Goal: Information Seeking & Learning: Understand process/instructions

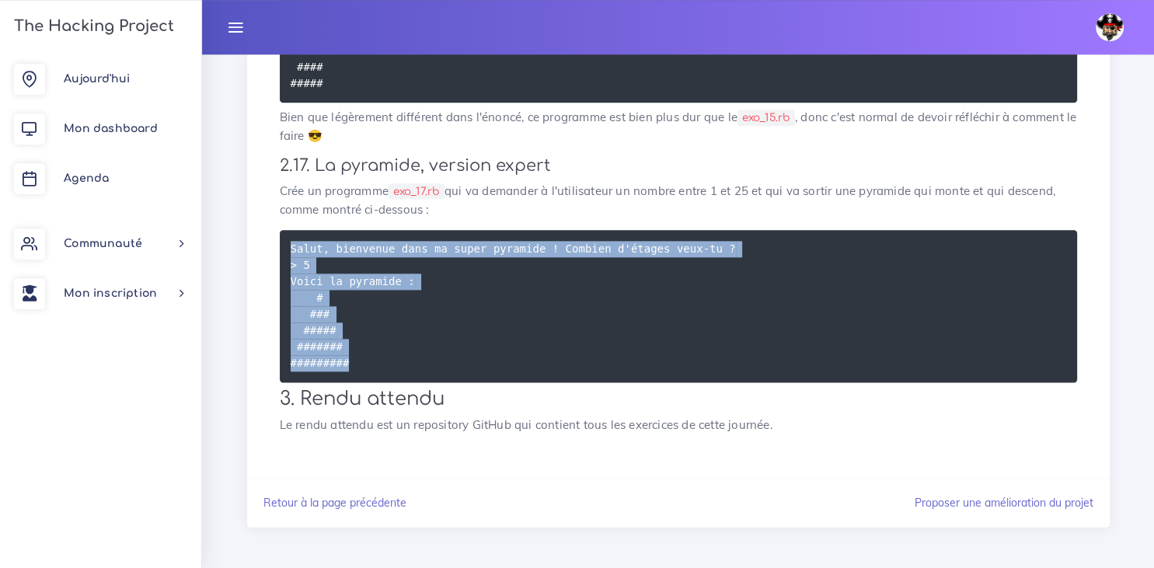
scroll to position [1833, 0]
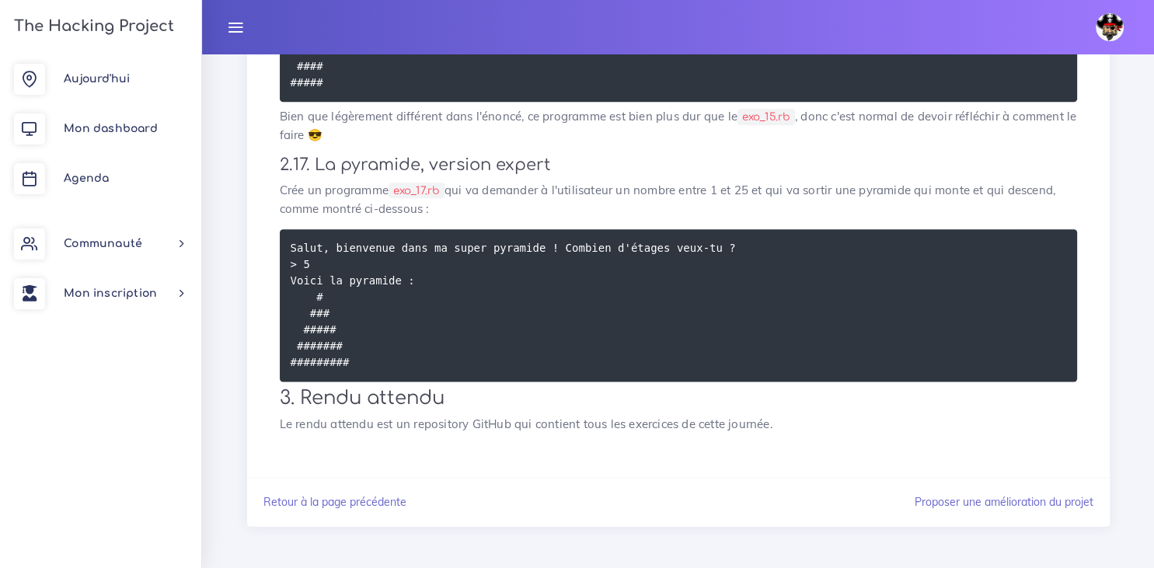
click at [1008, 175] on h3 "2.17. La pyramide, version expert" at bounding box center [678, 164] width 797 height 19
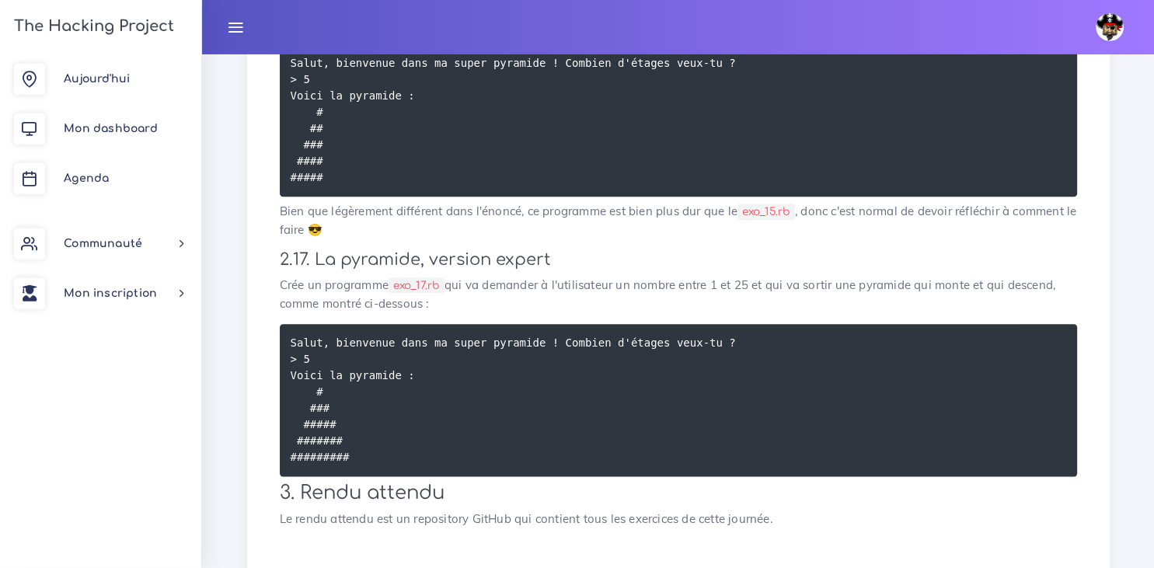
scroll to position [1752, 0]
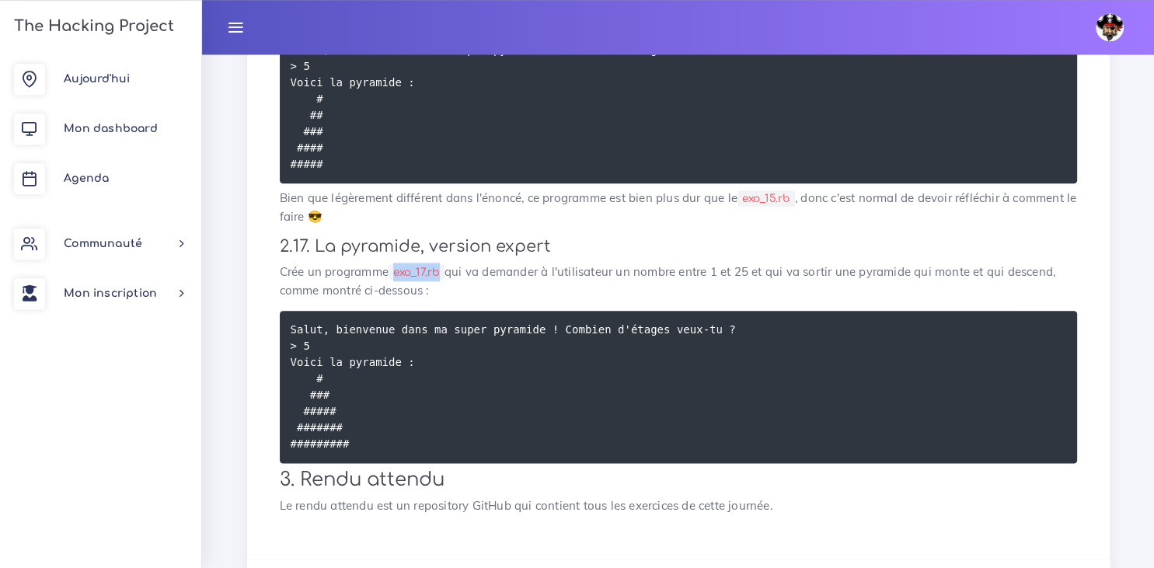
drag, startPoint x: 443, startPoint y: 322, endPoint x: 393, endPoint y: 319, distance: 49.9
click at [393, 280] on code "exo_17.rb" at bounding box center [416, 272] width 56 height 16
copy code "exo_17.rb"
click at [983, 256] on h3 "2.17. La pyramide, version expert" at bounding box center [678, 246] width 797 height 19
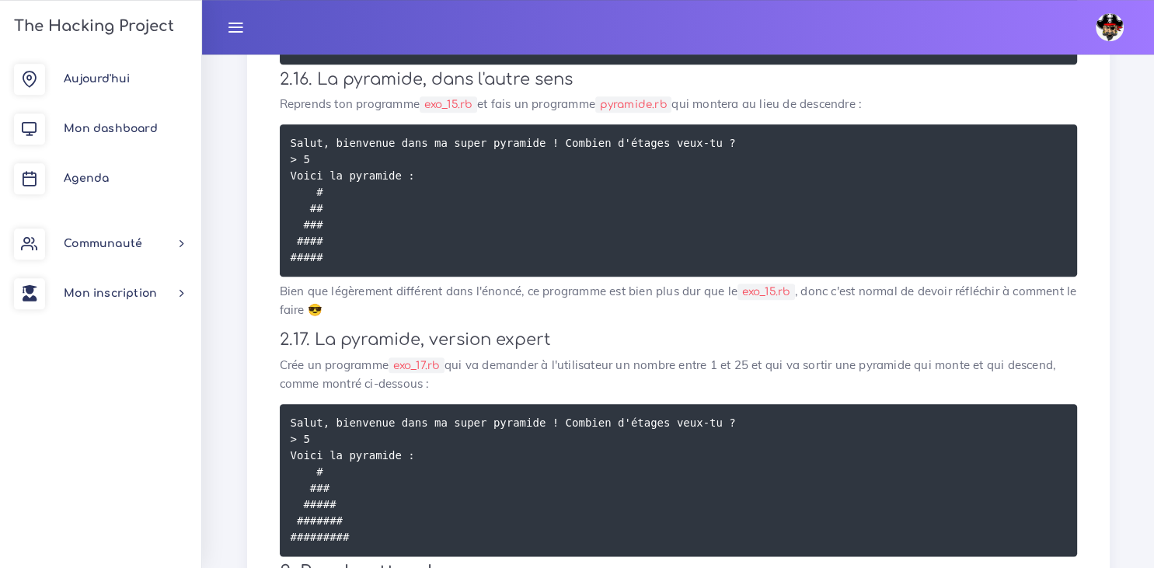
scroll to position [1659, 0]
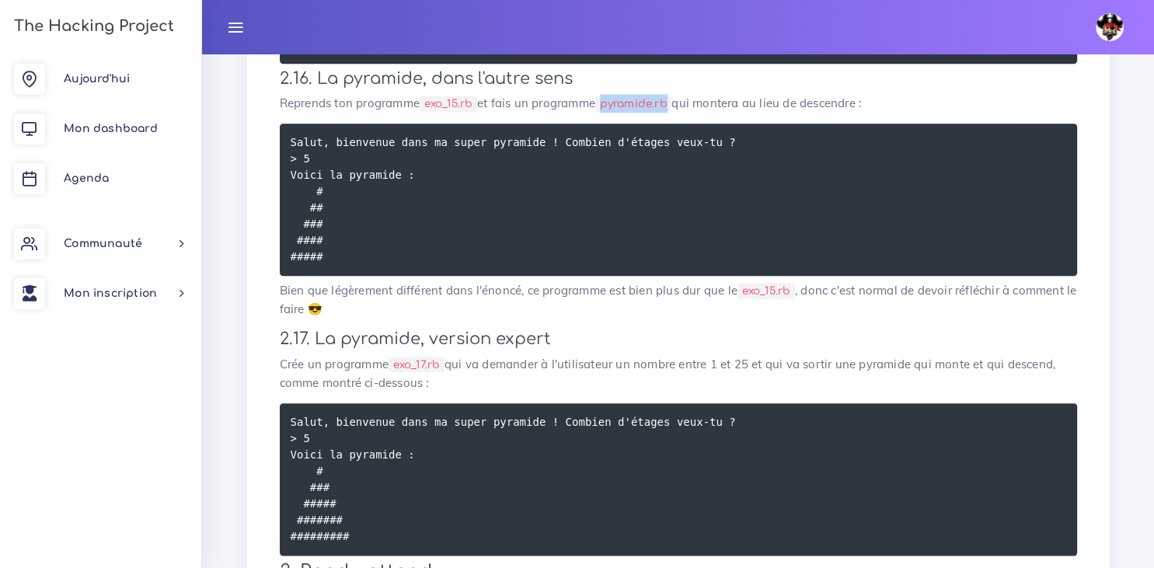
drag, startPoint x: 676, startPoint y: 156, endPoint x: 609, endPoint y: 156, distance: 66.8
click at [609, 112] on code "pyramide.rb" at bounding box center [633, 104] width 76 height 16
copy code "pyramide.rb"
click at [968, 113] on p "Reprends ton programme exo_15.rb et fais un programme pyramide.rb qui montera a…" at bounding box center [678, 103] width 797 height 19
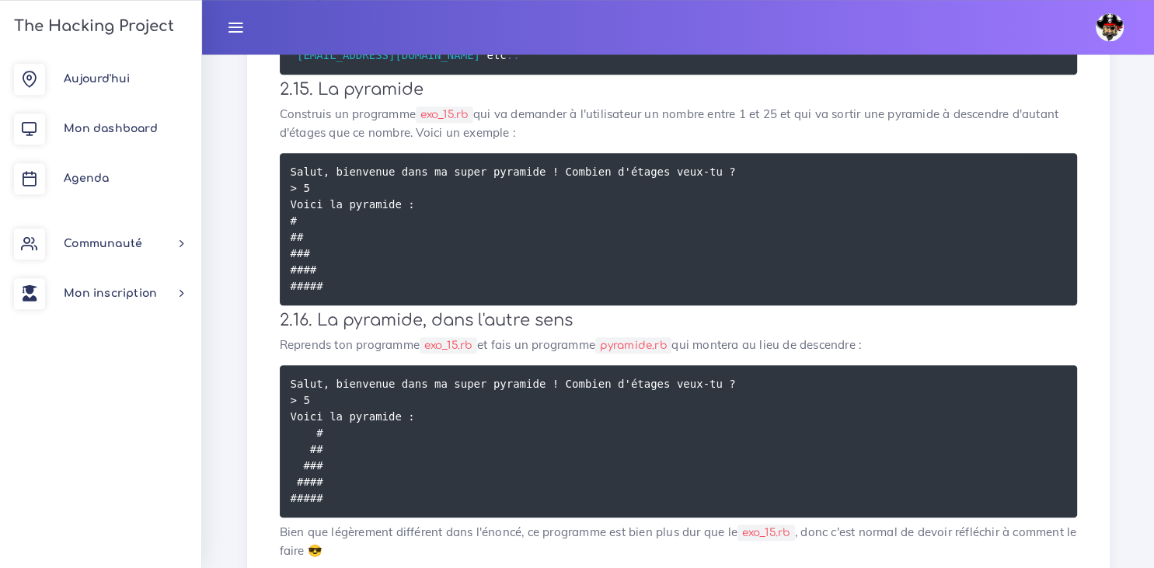
scroll to position [1417, 0]
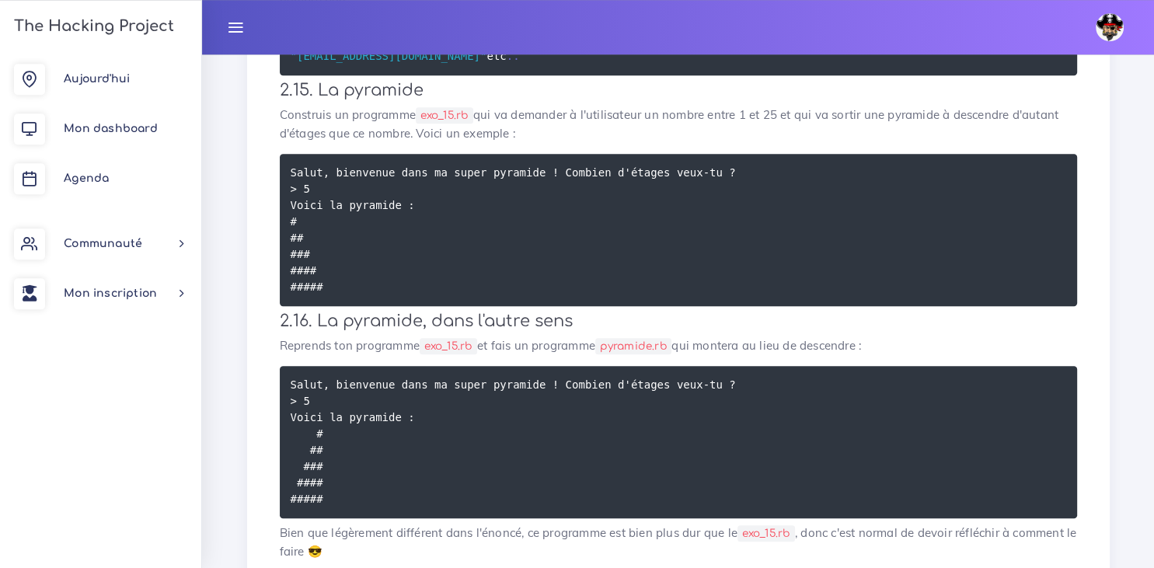
click at [858, 100] on h3 "2.15. La pyramide" at bounding box center [678, 90] width 797 height 19
click at [485, 497] on pre "Salut, bienvenue dans ma super pyramide ! Combien d'étages veux-tu ? > 5 Voici …" at bounding box center [678, 442] width 797 height 152
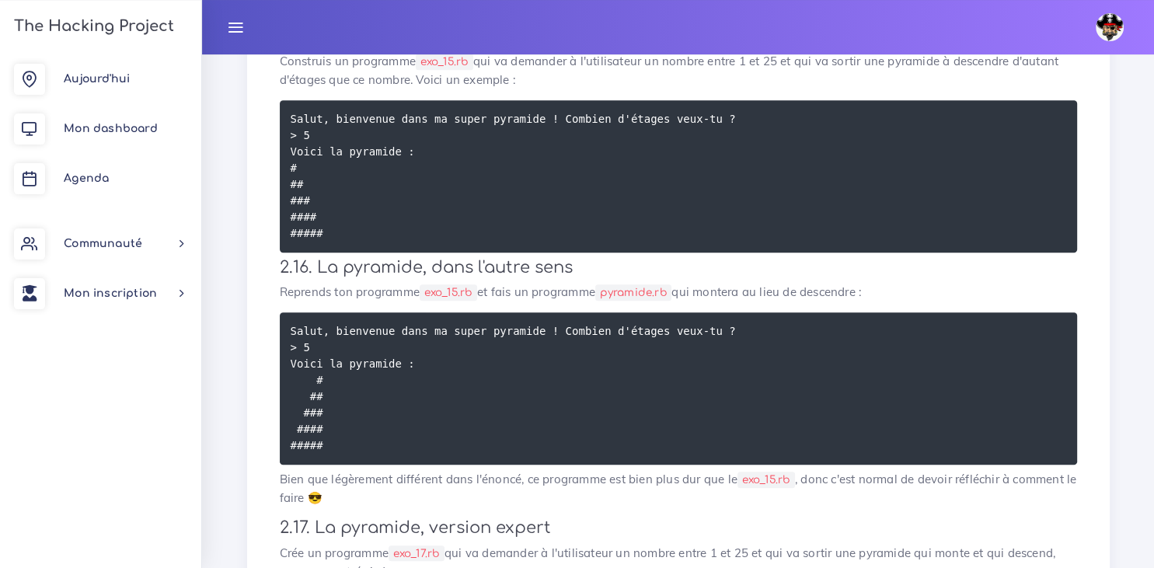
scroll to position [1470, 0]
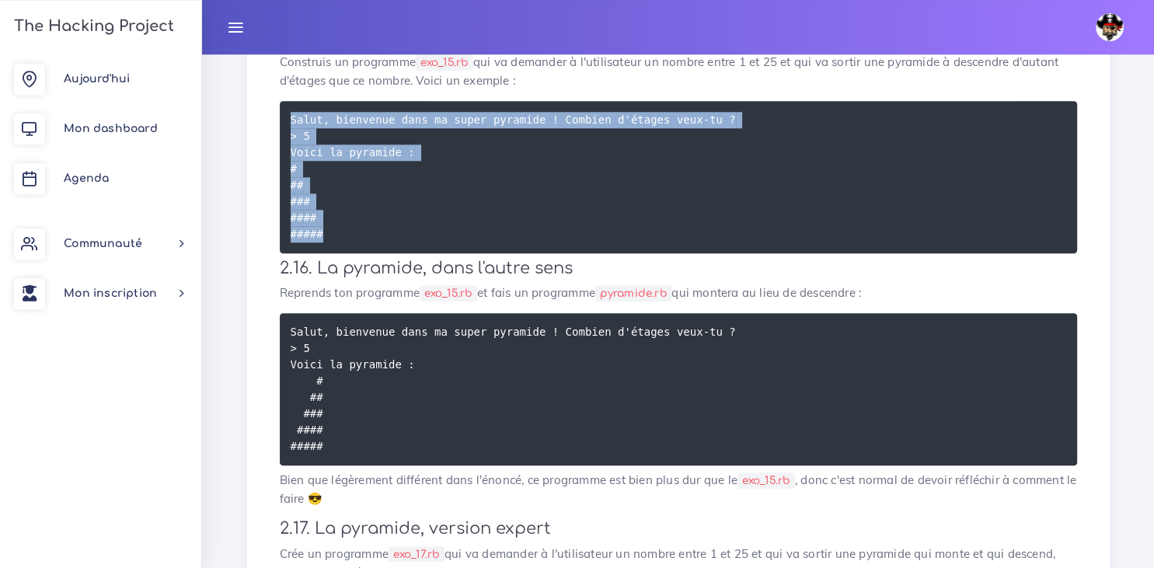
drag, startPoint x: 328, startPoint y: 290, endPoint x: 287, endPoint y: 147, distance: 148.5
click at [287, 147] on pre "Salut, bienvenue dans ma super pyramide ! Combien d'étages veux-tu ? > 5 Voici …" at bounding box center [678, 177] width 797 height 152
copy code "Salut, bienvenue dans ma super pyramide ! Combien d'étages veux-tu ? > 5 Voici …"
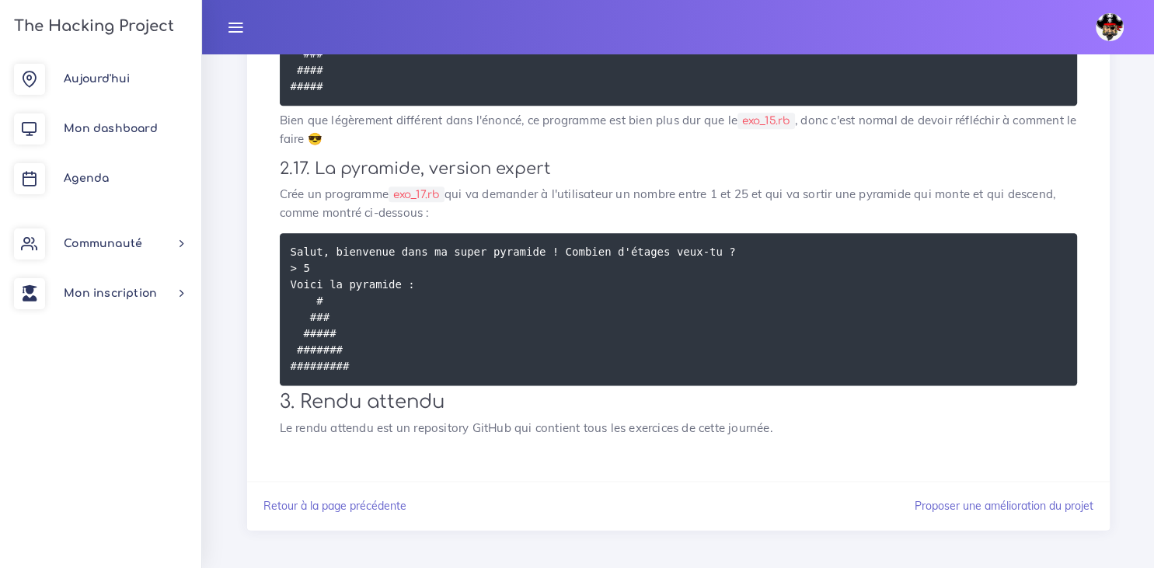
scroll to position [1884, 0]
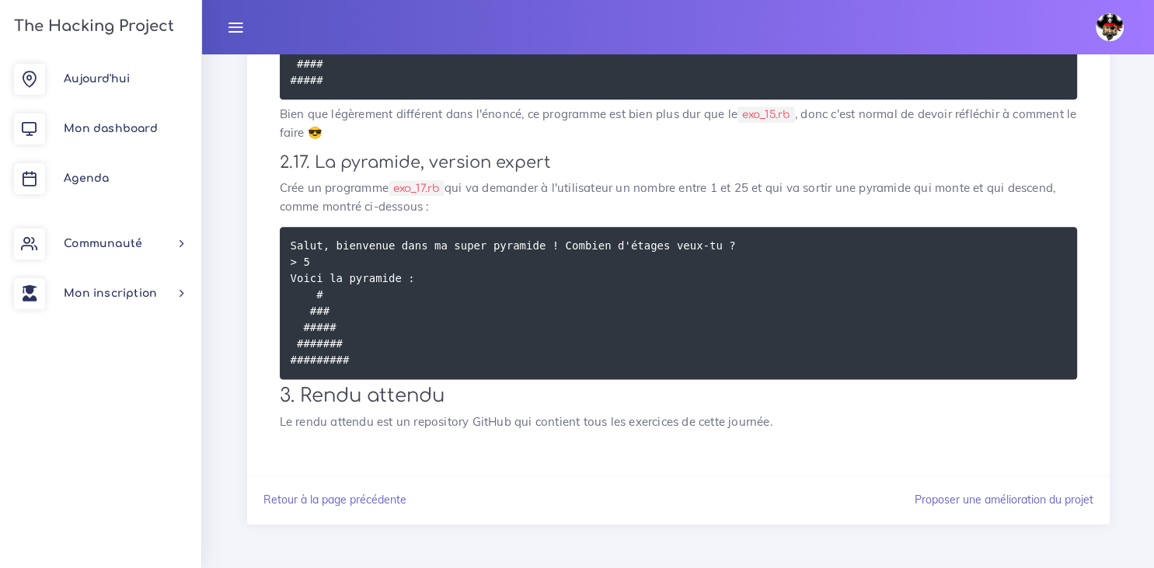
click at [972, 166] on h3 "2.17. La pyramide, version expert" at bounding box center [678, 162] width 797 height 19
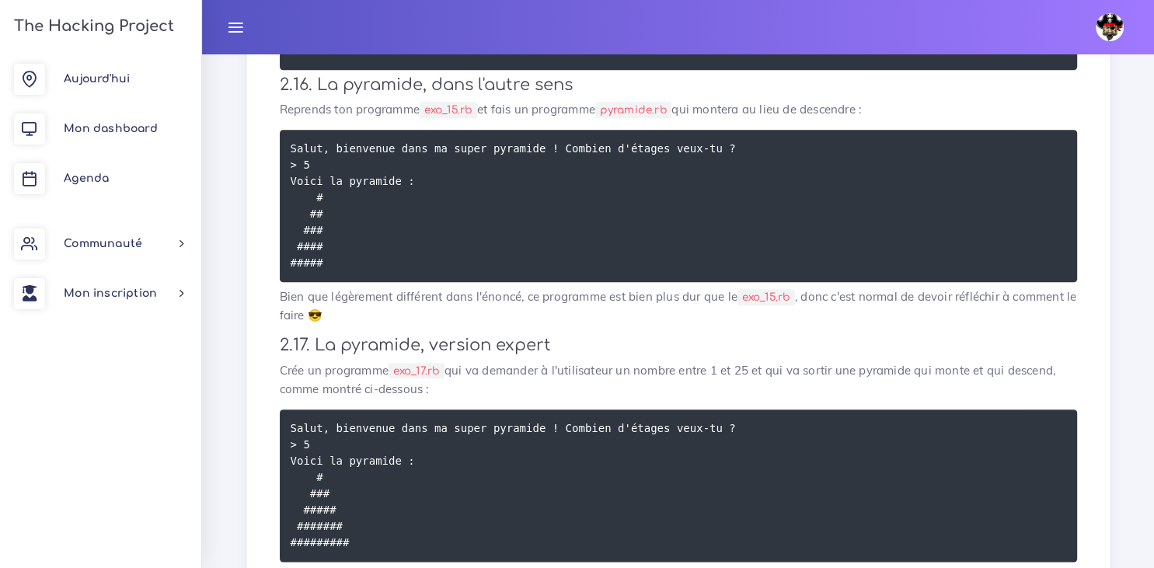
scroll to position [1649, 0]
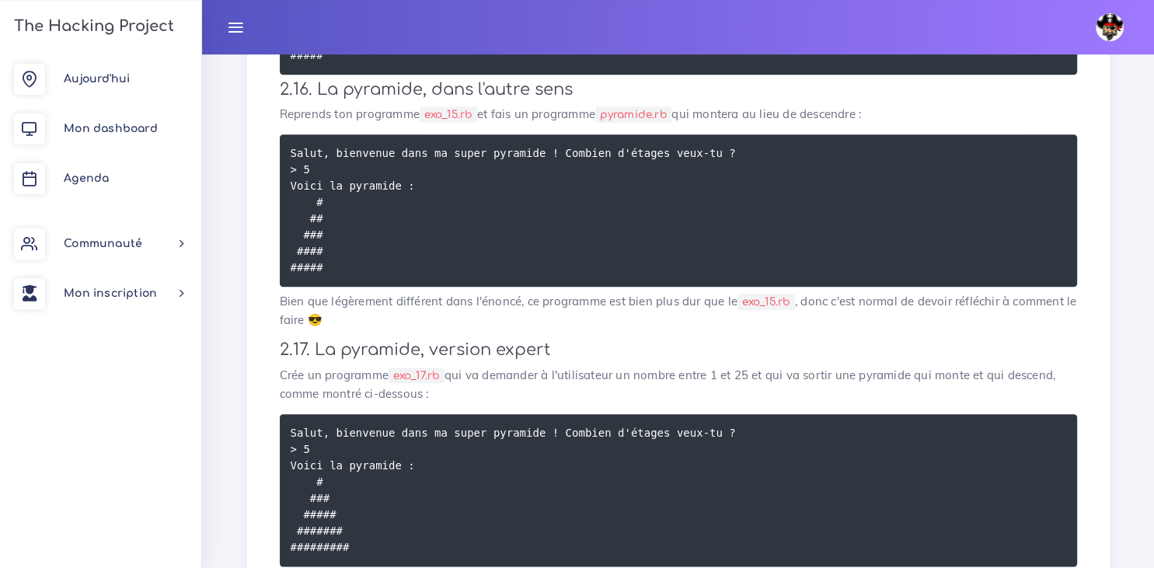
click at [966, 124] on p "Reprends ton programme exo_15.rb et fais un programme pyramide.rb qui montera a…" at bounding box center [678, 114] width 797 height 19
click at [986, 99] on h3 "2.16. La pyramide, dans l'autre sens" at bounding box center [678, 89] width 797 height 19
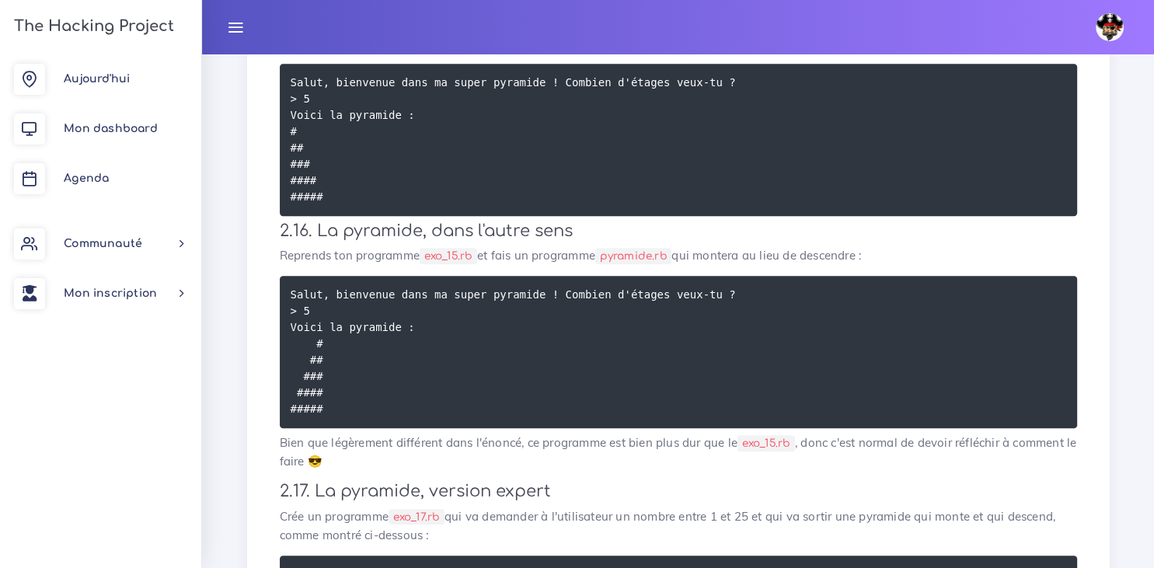
scroll to position [1506, 0]
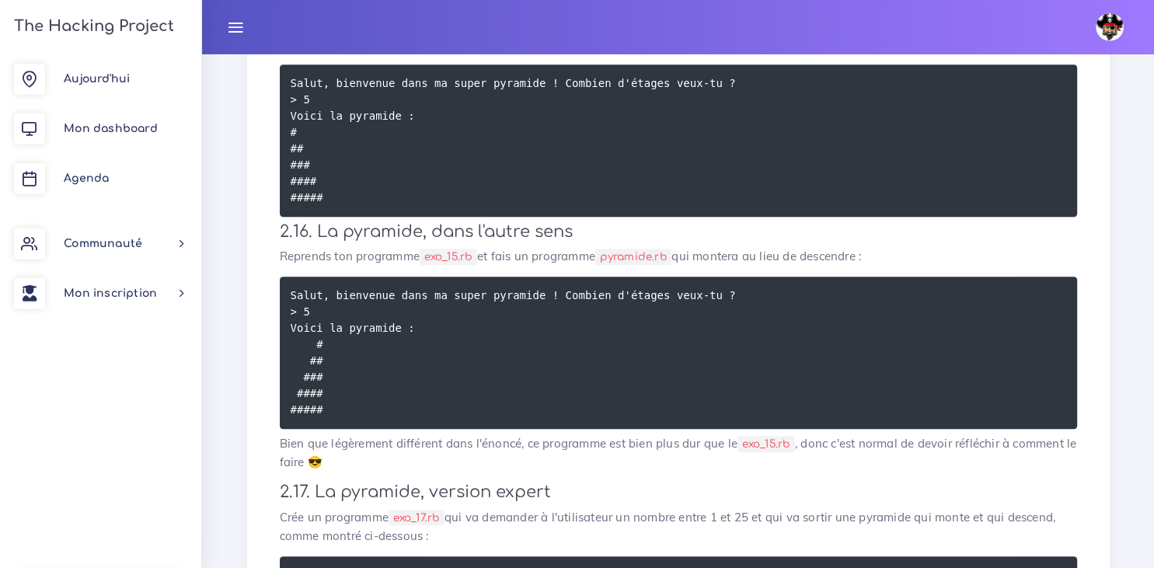
click at [771, 242] on h3 "2.16. La pyramide, dans l'autre sens" at bounding box center [678, 232] width 797 height 19
click at [894, 266] on p "Reprends ton programme exo_15.rb et fais un programme pyramide.rb qui montera a…" at bounding box center [678, 257] width 797 height 19
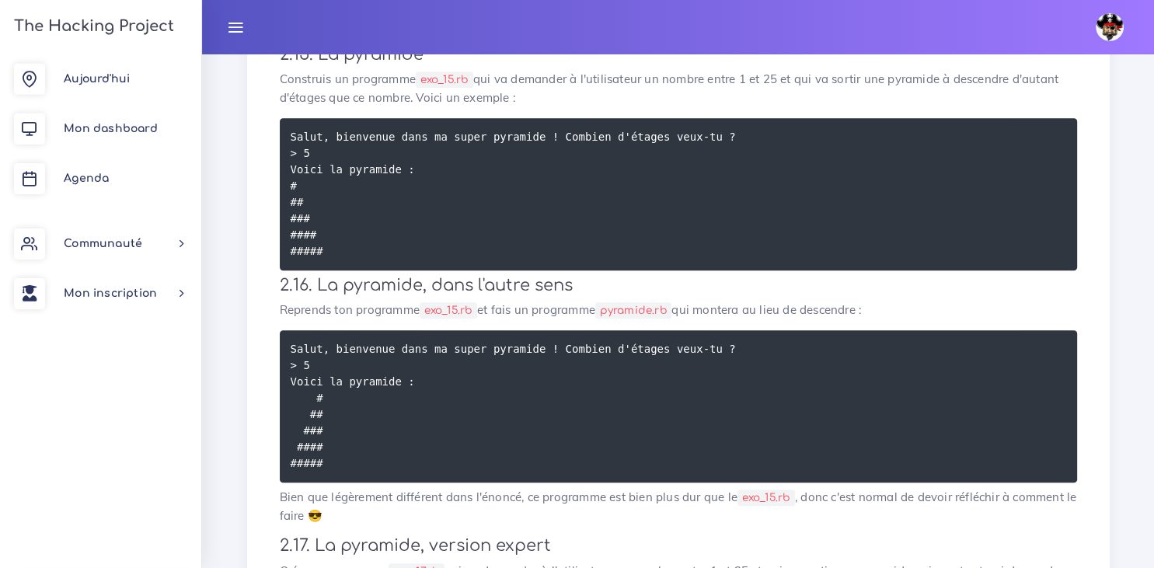
scroll to position [1455, 0]
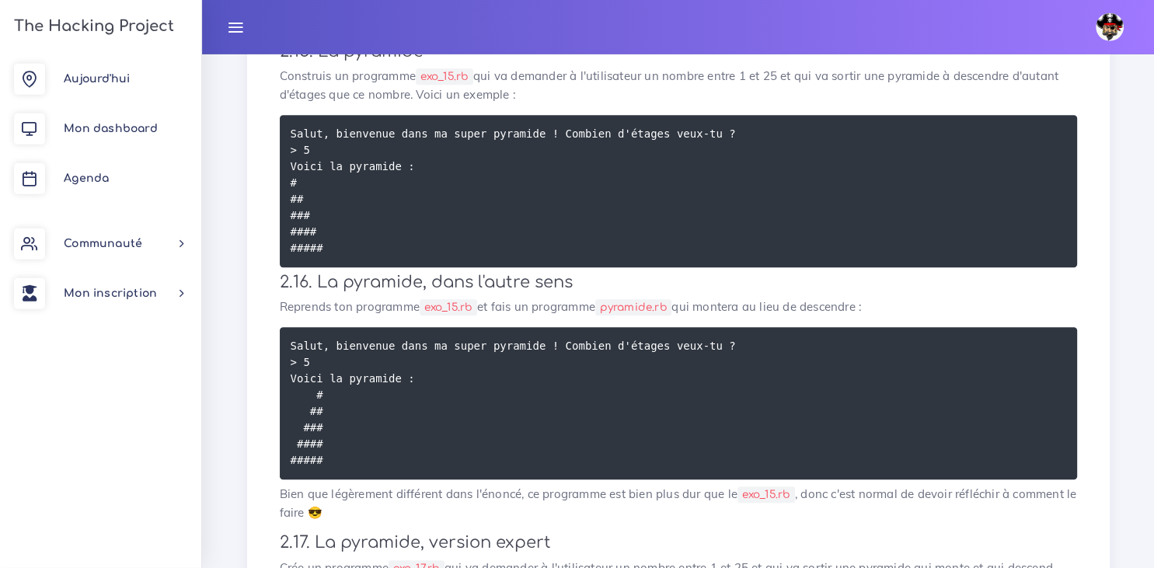
click at [836, 211] on pre "Salut, bienvenue dans ma super pyramide ! Combien d'étages veux-tu ? > 5 Voici …" at bounding box center [678, 192] width 797 height 152
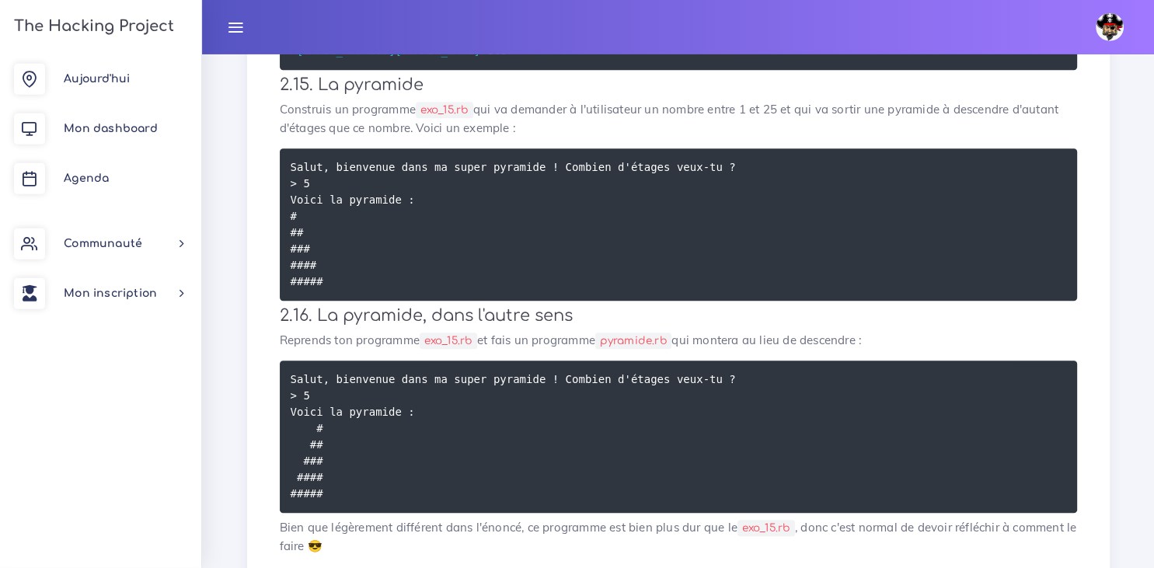
scroll to position [1423, 0]
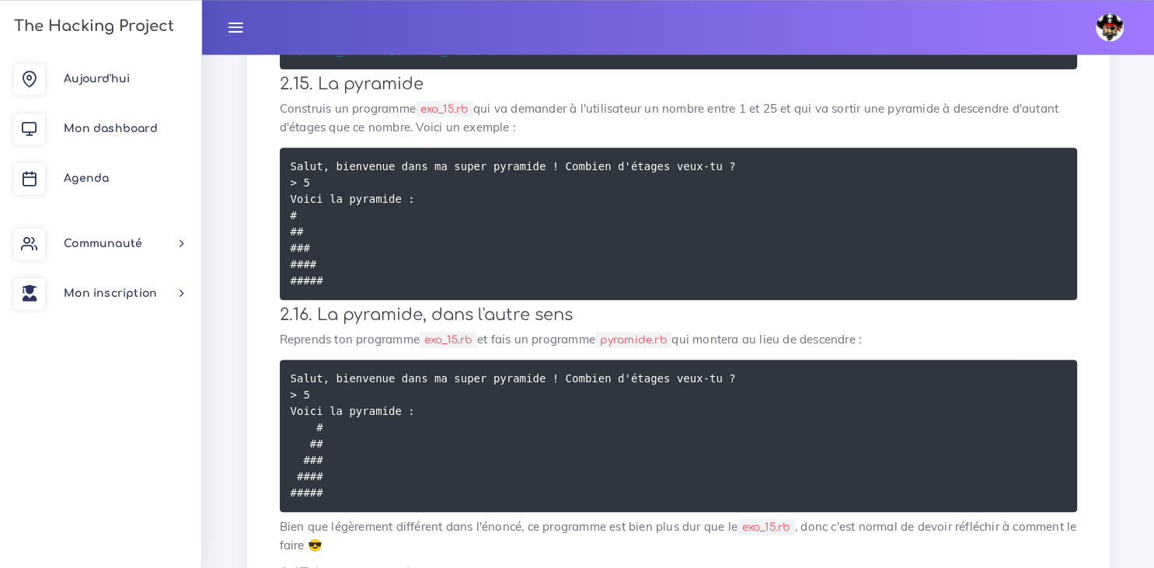
click at [973, 137] on p "Construis un programme exo_15.rb qui va demander à l'utilisateur un nombre entr…" at bounding box center [678, 117] width 797 height 37
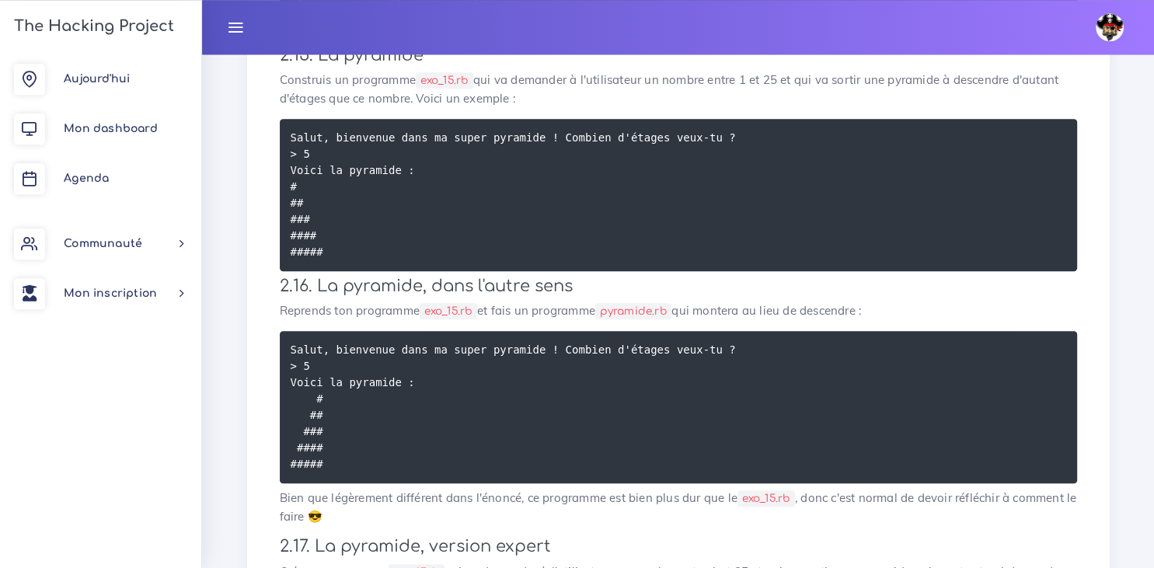
scroll to position [1459, 0]
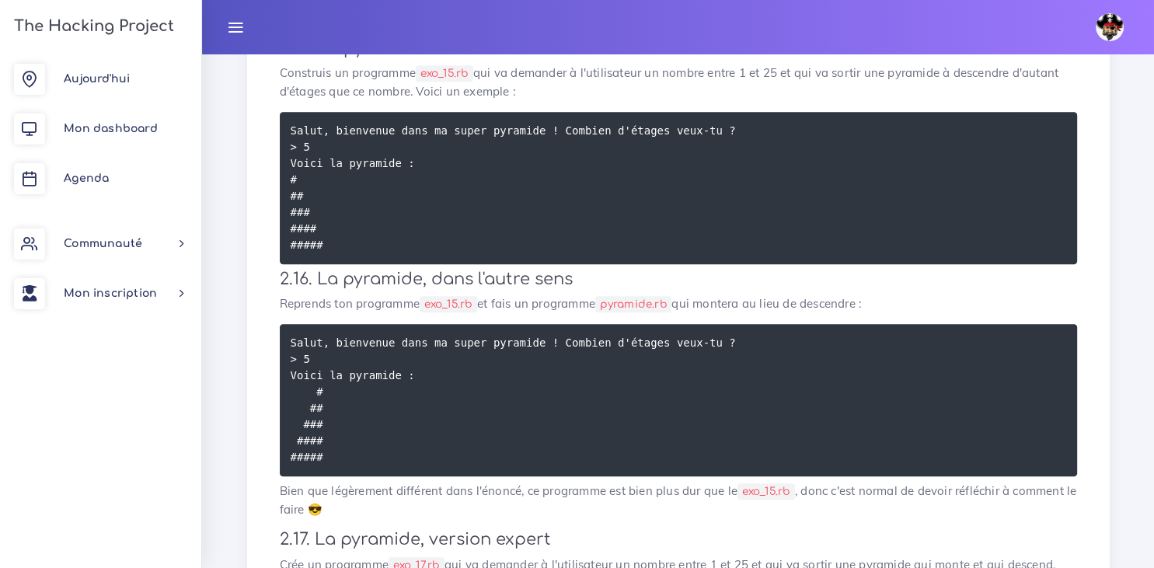
click at [869, 101] on p "Construis un programme exo_15.rb qui va demander à l'utilisateur un nombre entr…" at bounding box center [678, 82] width 797 height 37
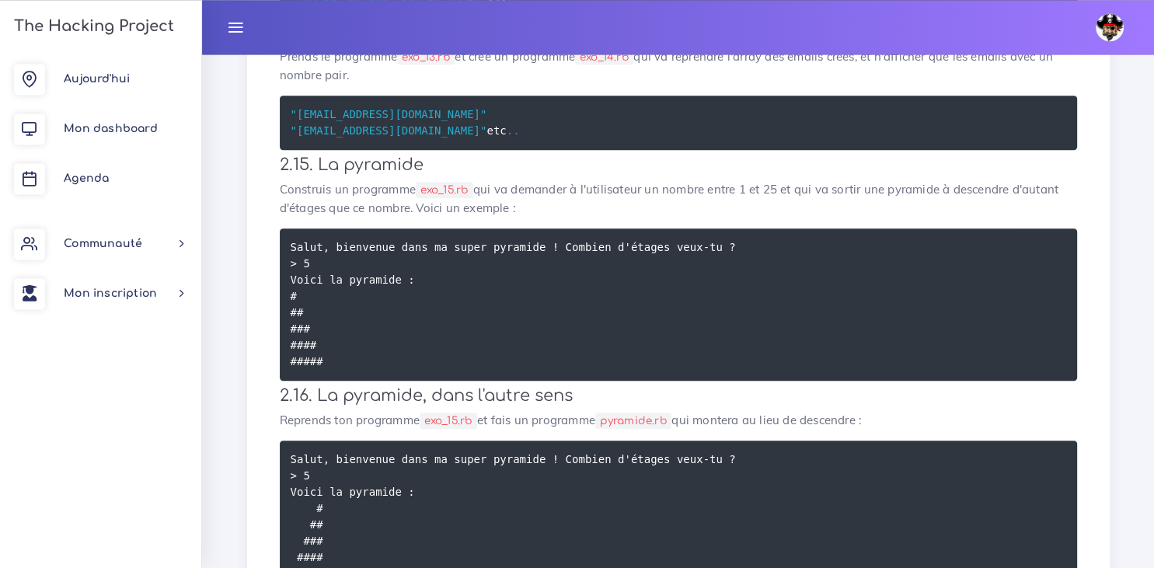
scroll to position [1370, 0]
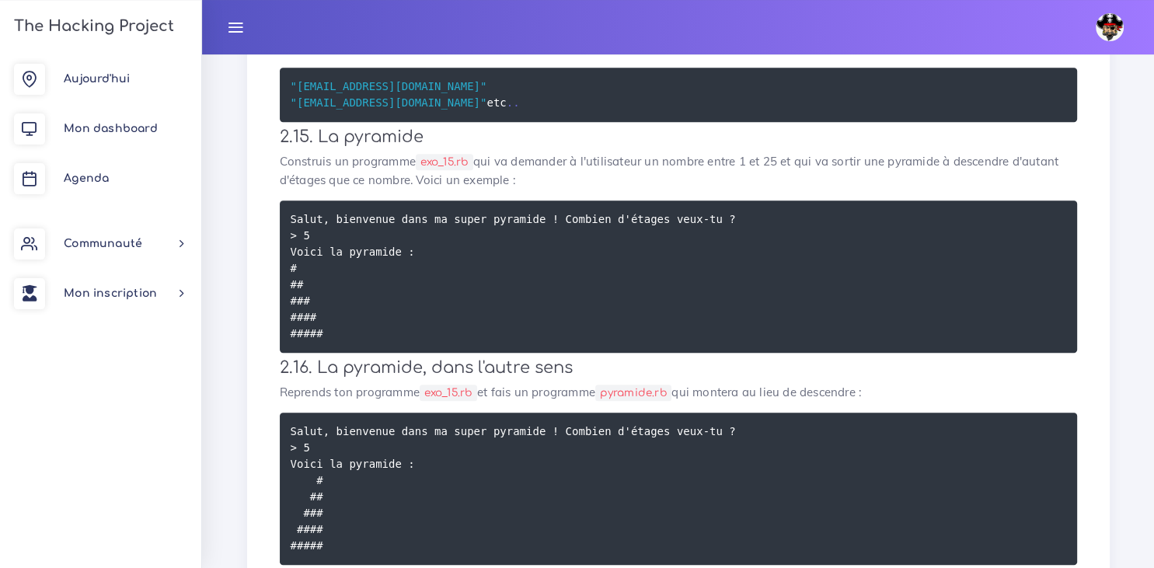
click at [827, 190] on p "Construis un programme exo_15.rb qui va demander à l'utilisateur un nombre entr…" at bounding box center [678, 170] width 797 height 37
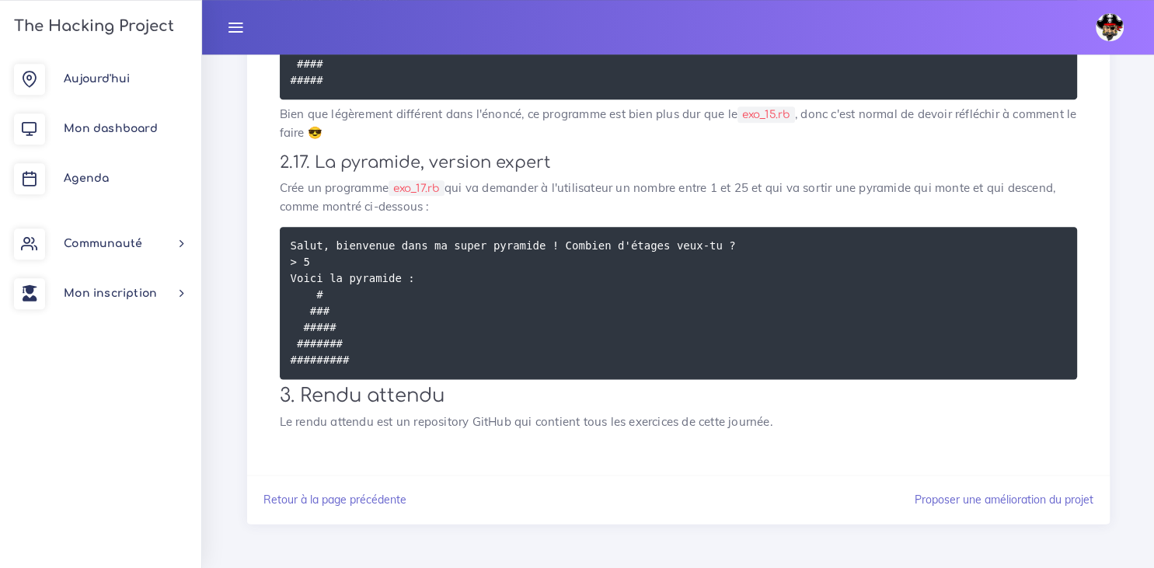
scroll to position [1884, 0]
